Goal: Task Accomplishment & Management: Use online tool/utility

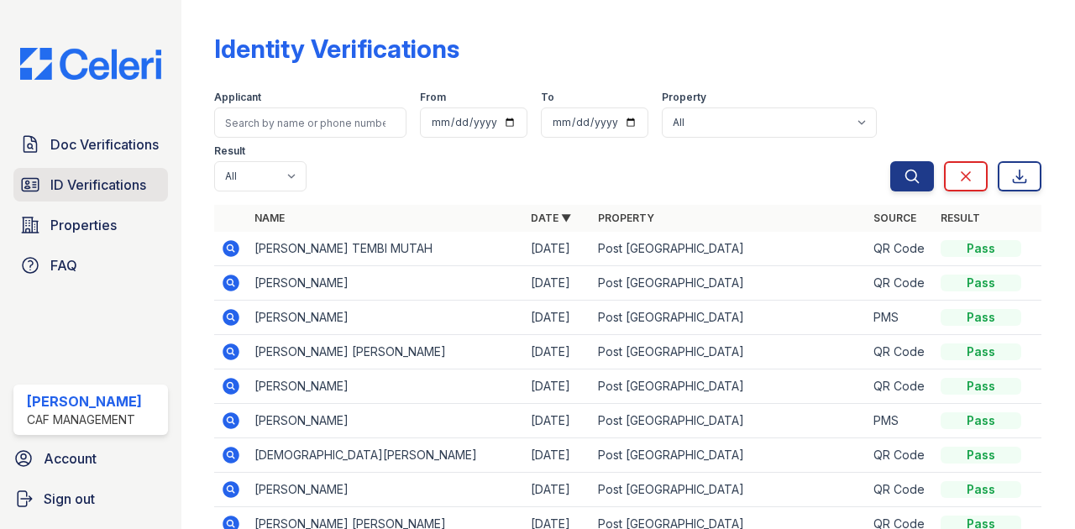
click at [44, 186] on link "ID Verifications" at bounding box center [90, 185] width 155 height 34
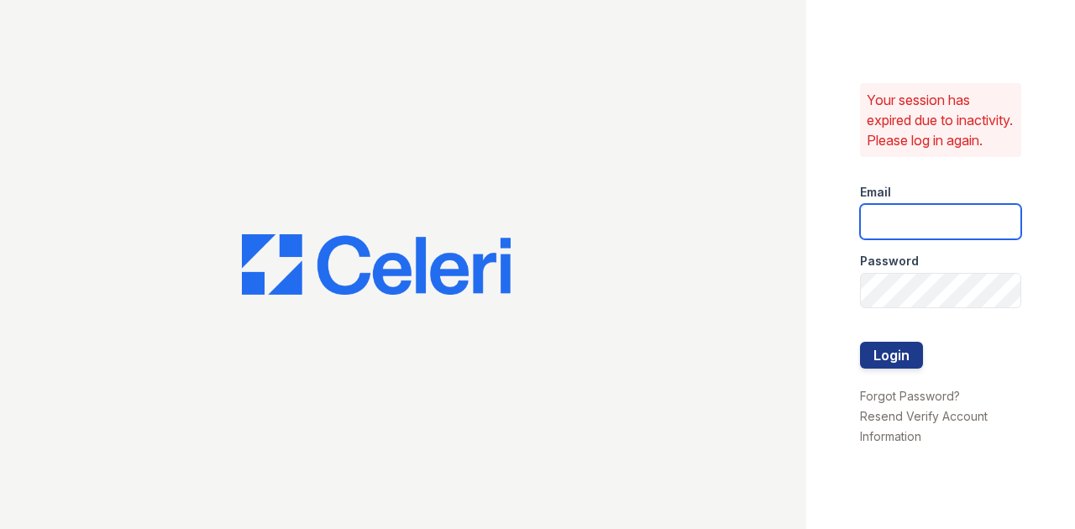
type input "postoak2@cafmanagement.com"
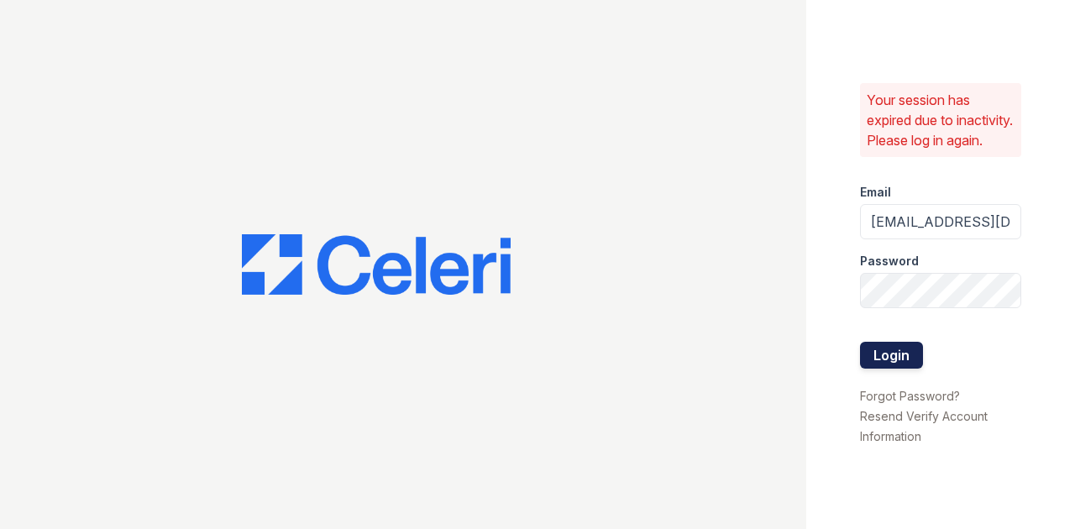
click at [884, 362] on button "Login" at bounding box center [891, 355] width 63 height 27
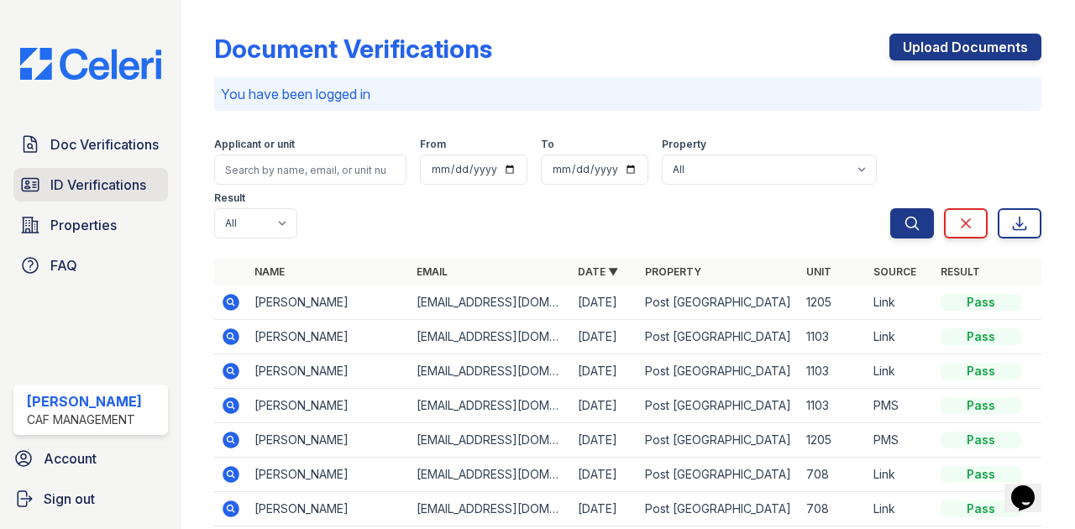
click at [101, 176] on span "ID Verifications" at bounding box center [98, 185] width 96 height 20
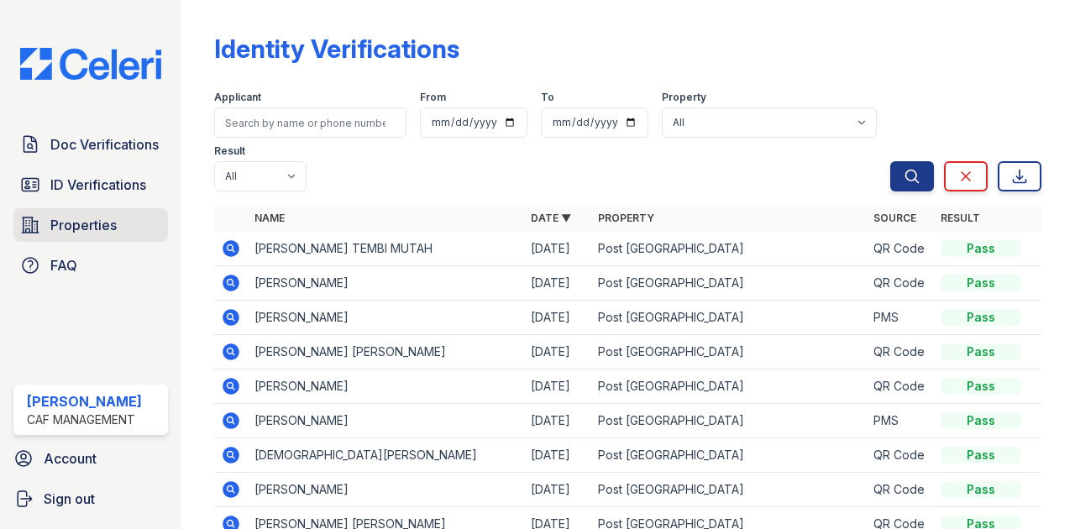
click at [102, 215] on span "Properties" at bounding box center [83, 225] width 66 height 20
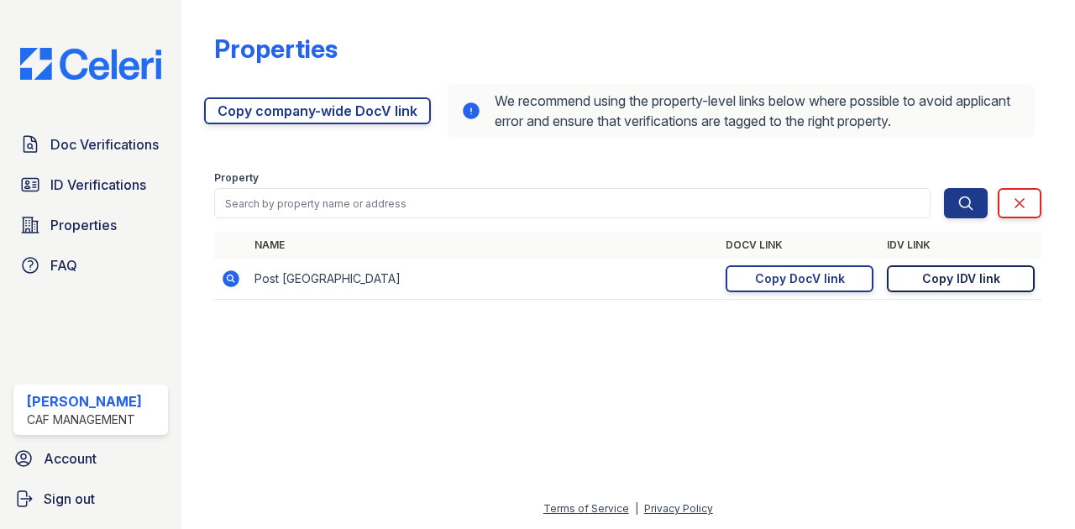
click at [1006, 271] on link "Copy IDV link Copy link" at bounding box center [961, 278] width 148 height 27
click at [787, 286] on div "Copy DocV link" at bounding box center [800, 279] width 90 height 17
